Goal: Task Accomplishment & Management: Use online tool/utility

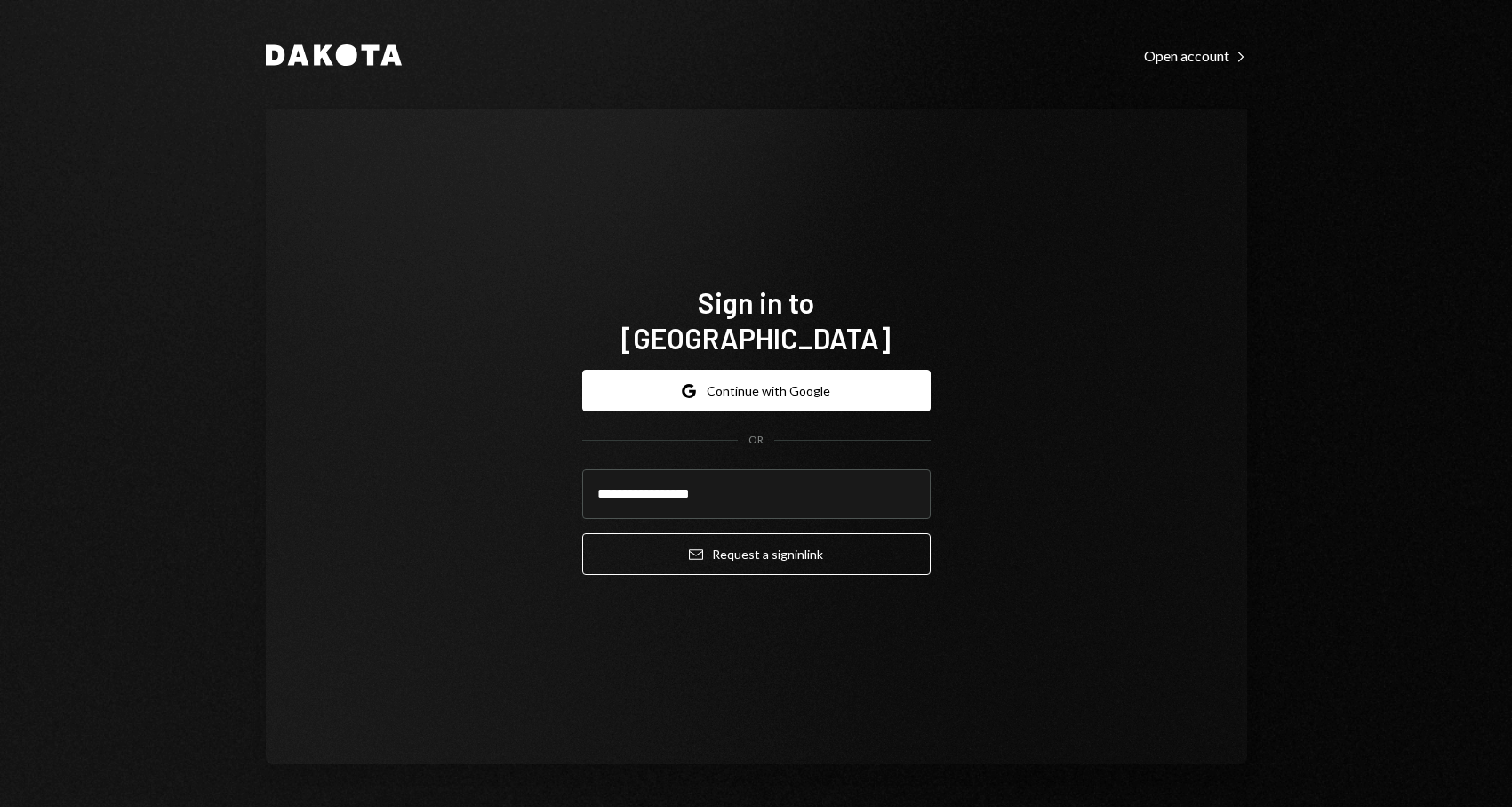
type input "**********"
click at [582, 534] on button "Email Request a sign in link" at bounding box center [756, 554] width 348 height 41
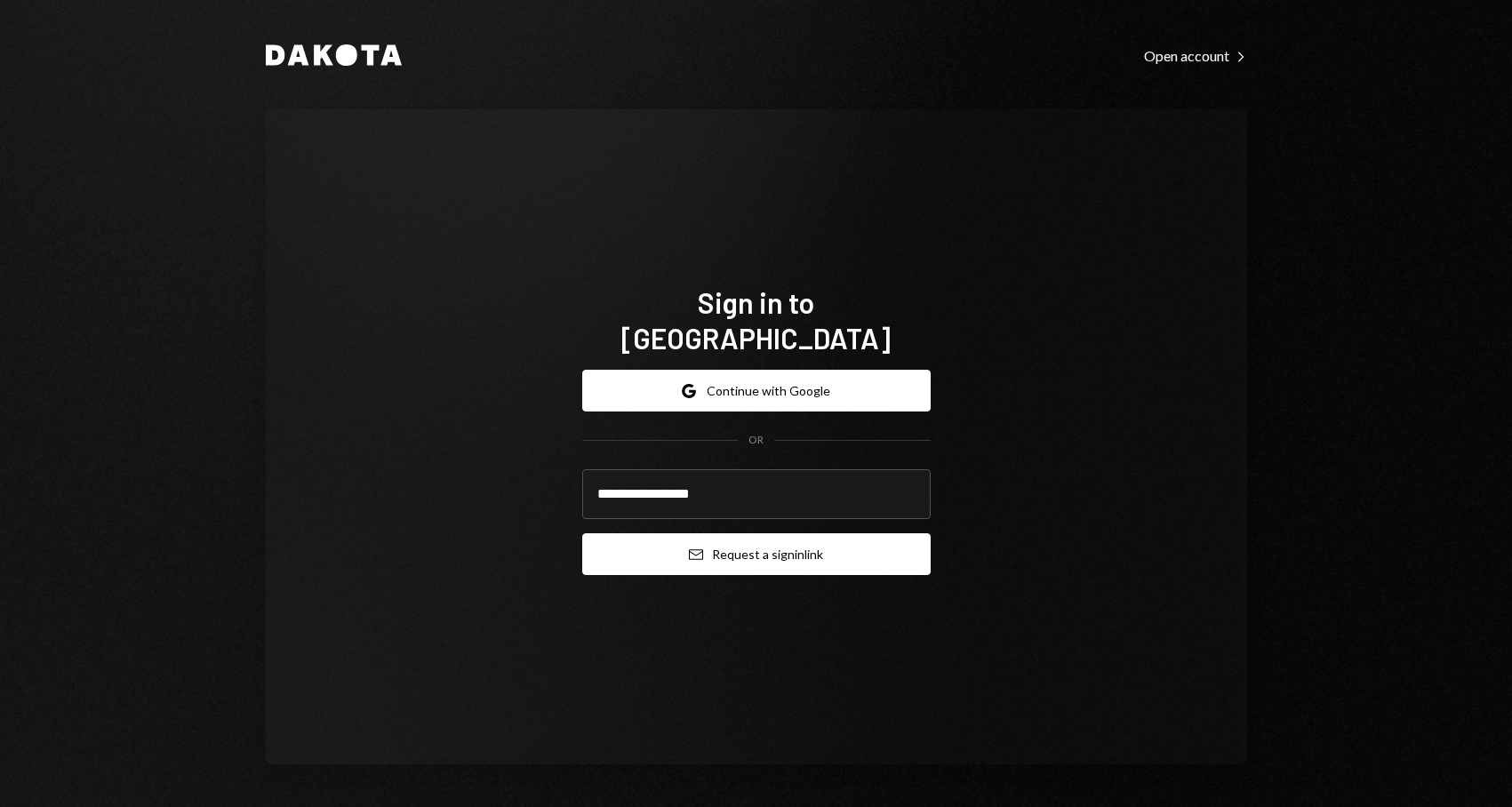
click at [812, 534] on button "Email Request a sign in link" at bounding box center [756, 554] width 348 height 41
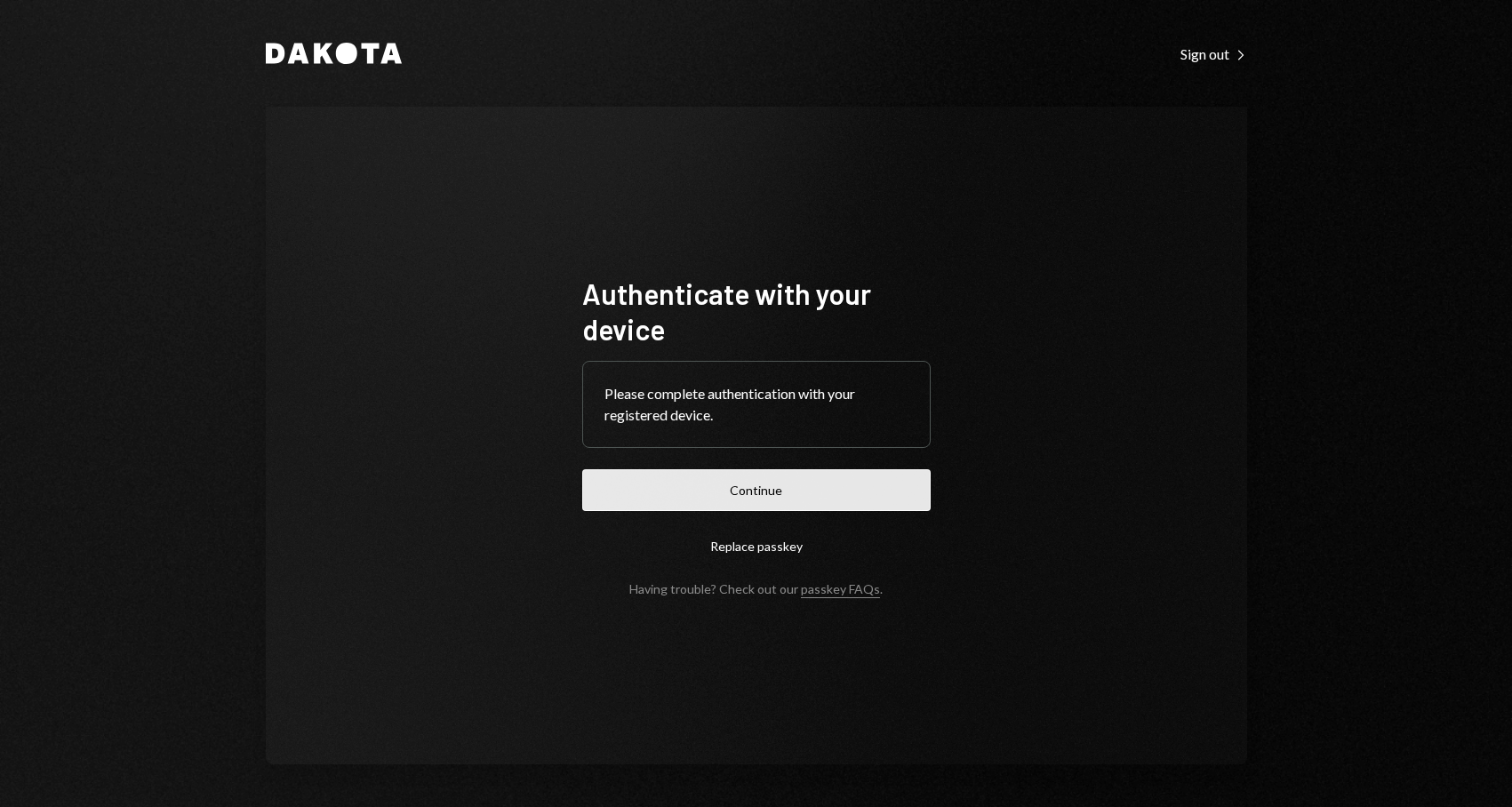
click at [769, 498] on button "Continue" at bounding box center [756, 490] width 348 height 41
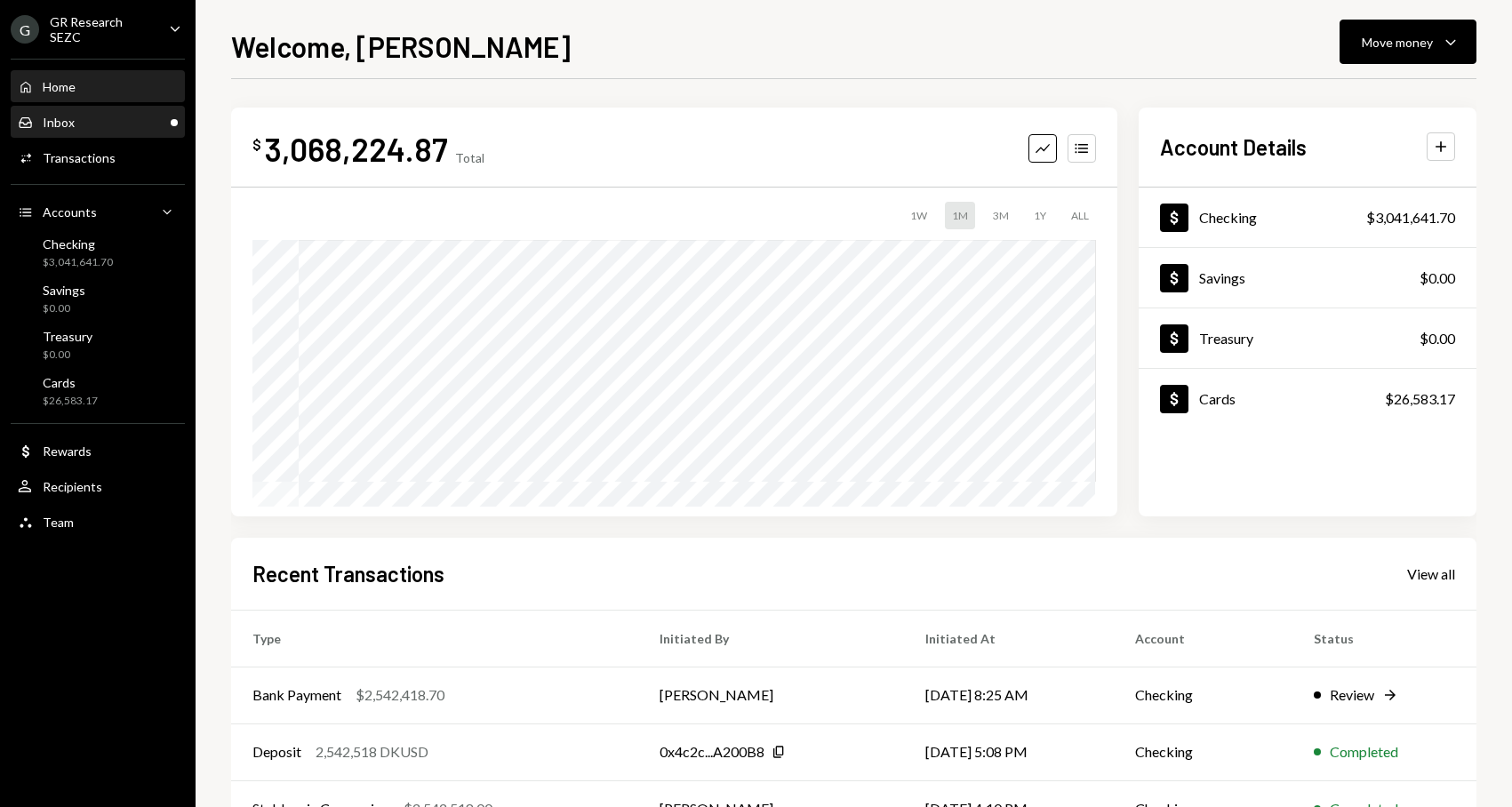
click at [93, 114] on div "Inbox Inbox" at bounding box center [98, 122] width 160 height 16
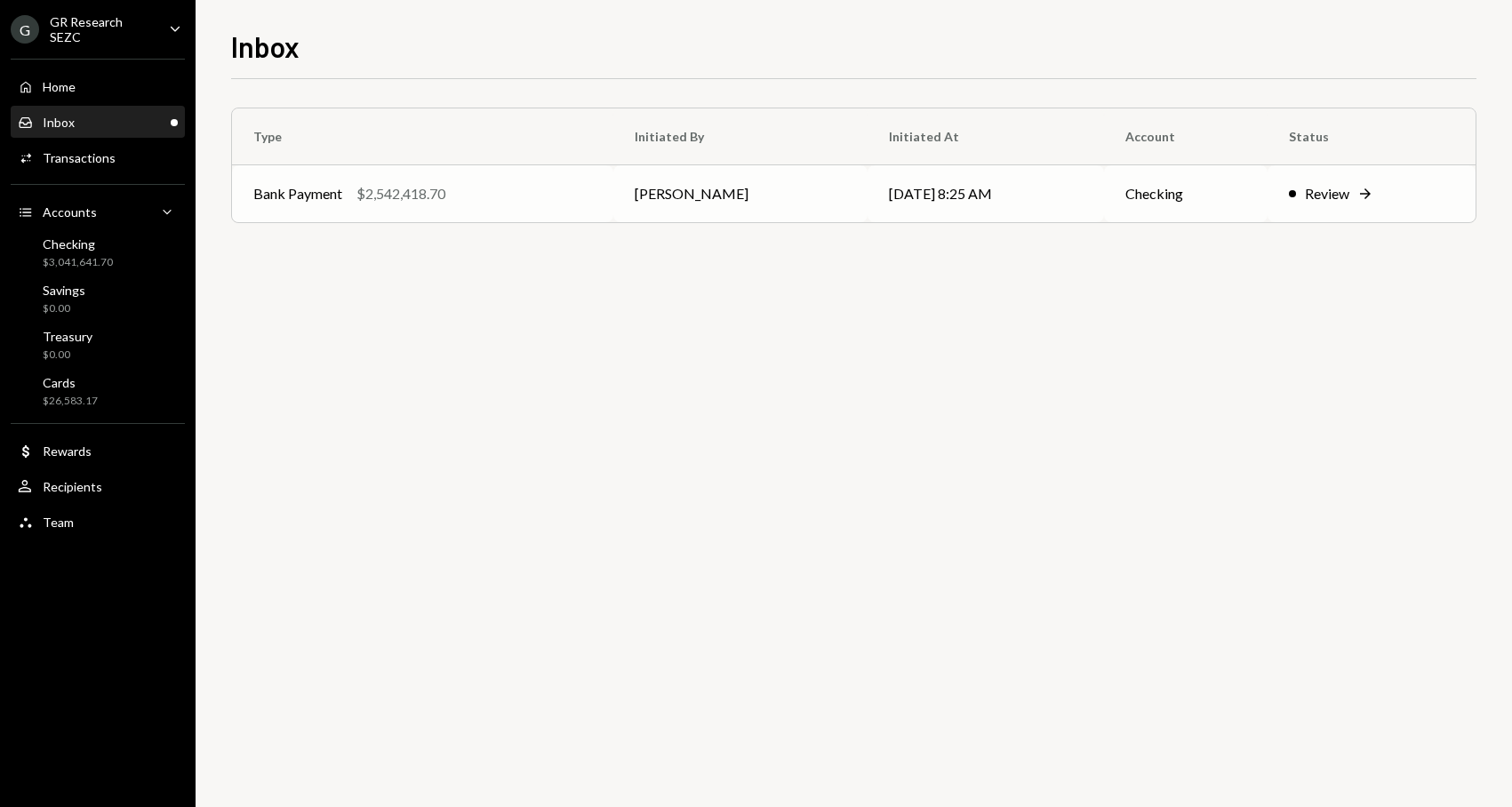
click at [1363, 192] on icon "Right Arrow" at bounding box center [1365, 193] width 18 height 18
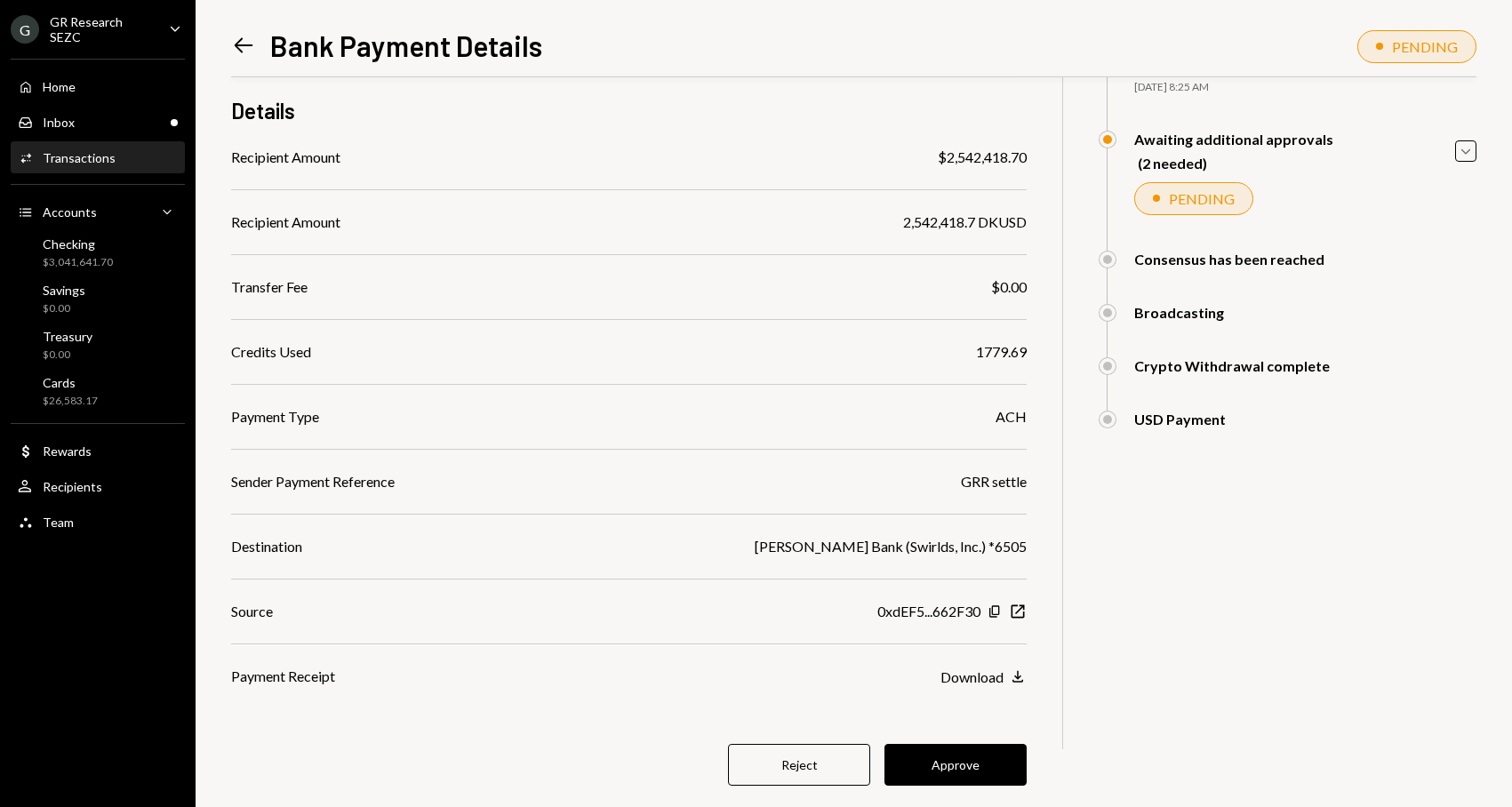
scroll to position [171, 0]
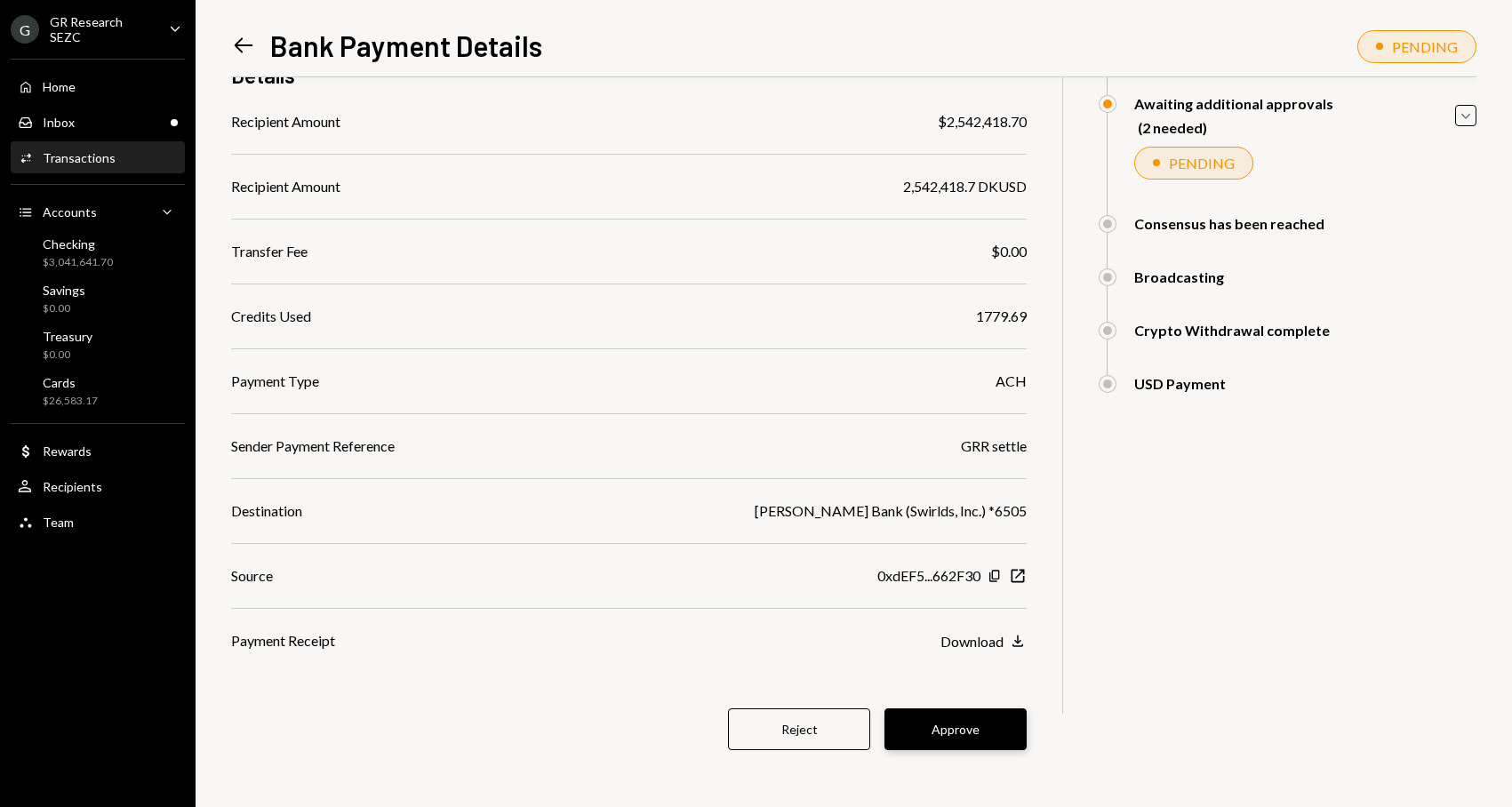
click at [964, 720] on button "Approve" at bounding box center [955, 729] width 142 height 41
